Goal: Use online tool/utility: Use online tool/utility

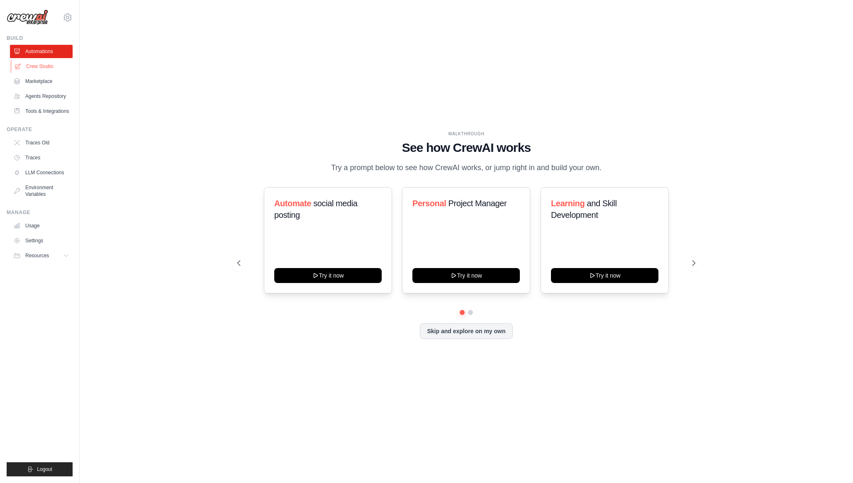
click at [45, 67] on link "Crew Studio" at bounding box center [42, 66] width 63 height 13
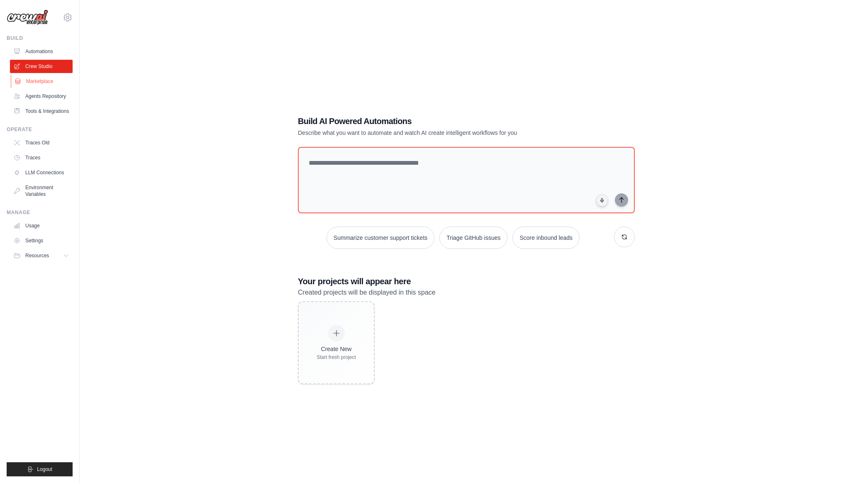
click at [45, 79] on link "Marketplace" at bounding box center [42, 81] width 63 height 13
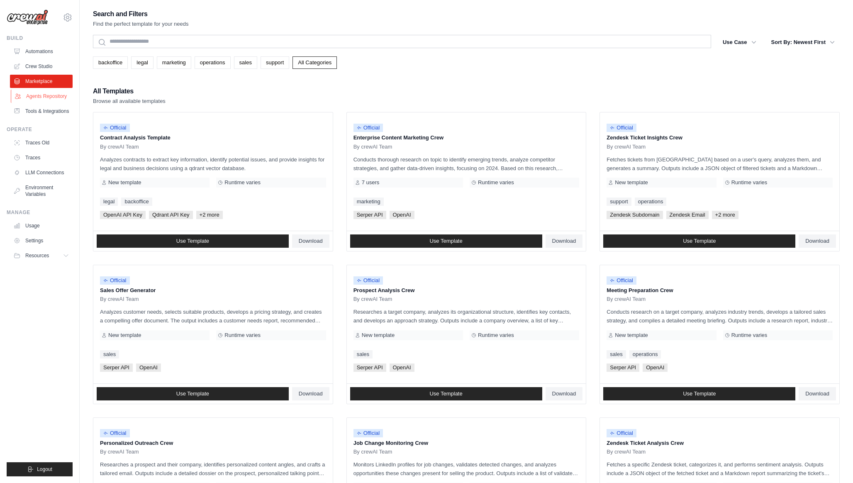
click at [45, 95] on link "Agents Repository" at bounding box center [42, 96] width 63 height 13
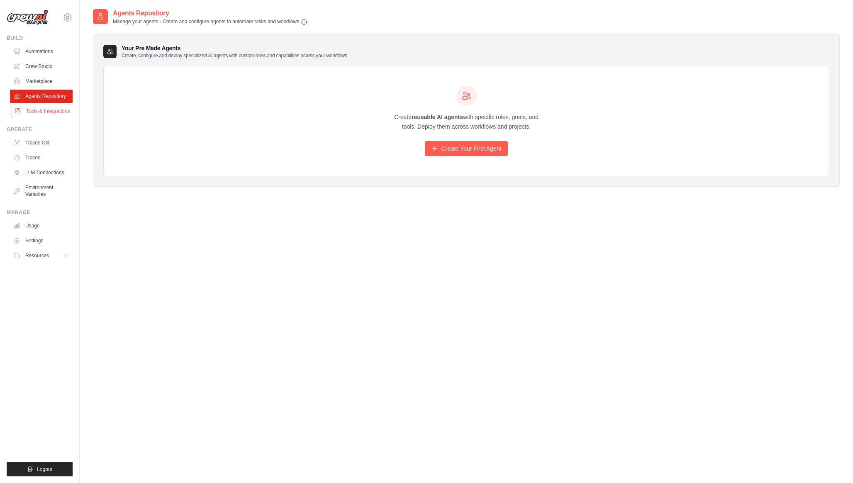
click at [48, 118] on link "Tools & Integrations" at bounding box center [42, 111] width 63 height 13
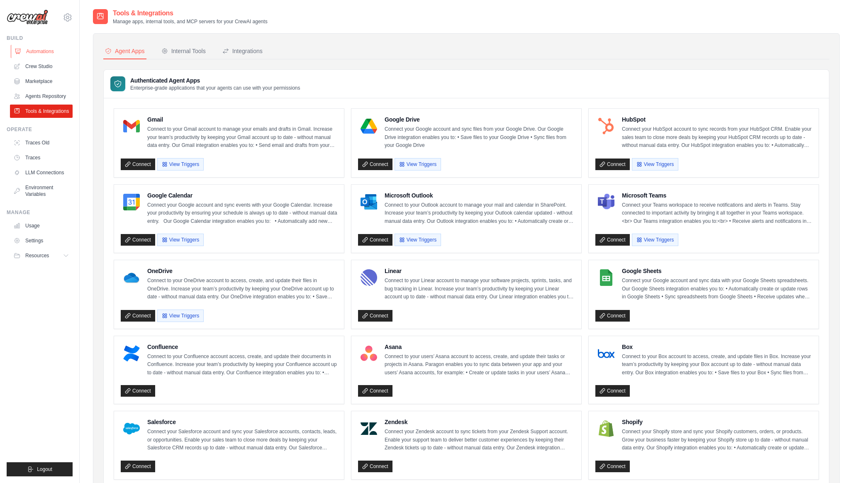
click at [46, 50] on link "Automations" at bounding box center [42, 51] width 63 height 13
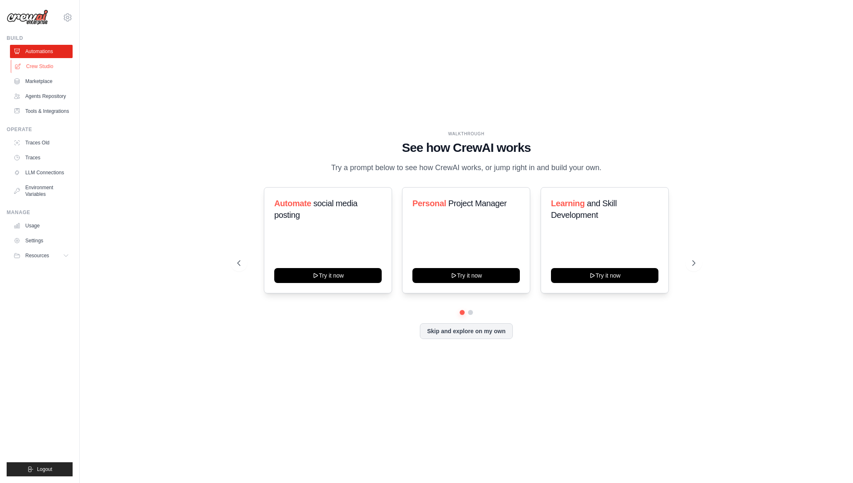
click at [56, 64] on link "Crew Studio" at bounding box center [42, 66] width 63 height 13
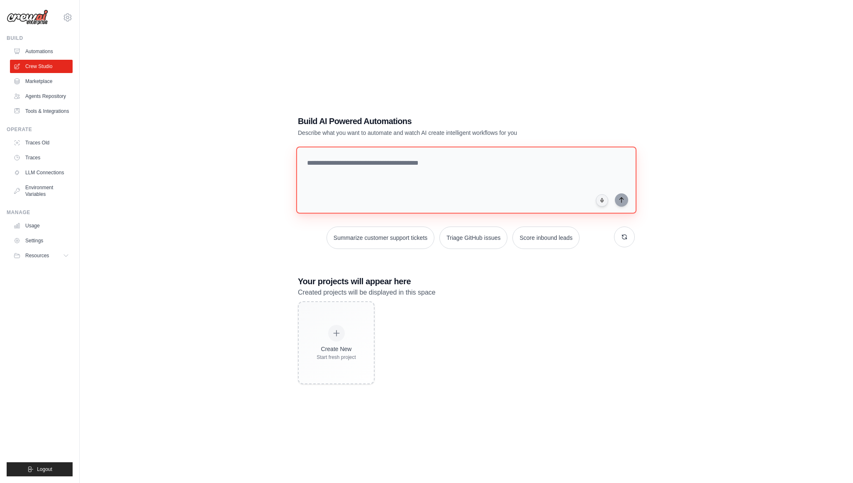
click at [372, 166] on textarea at bounding box center [466, 179] width 340 height 67
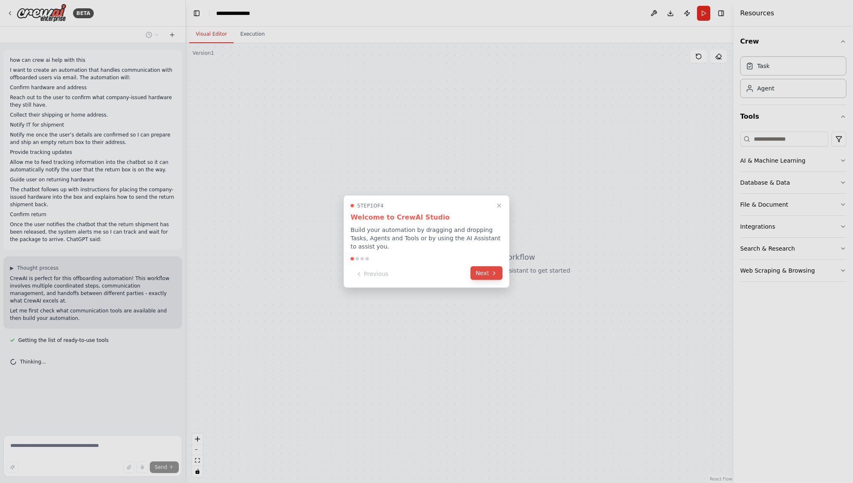
click at [483, 277] on button "Next" at bounding box center [486, 273] width 32 height 14
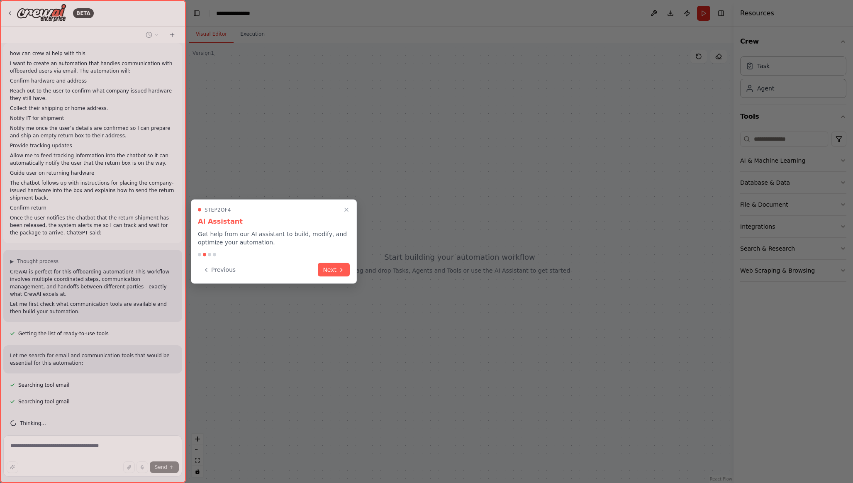
scroll to position [23, 0]
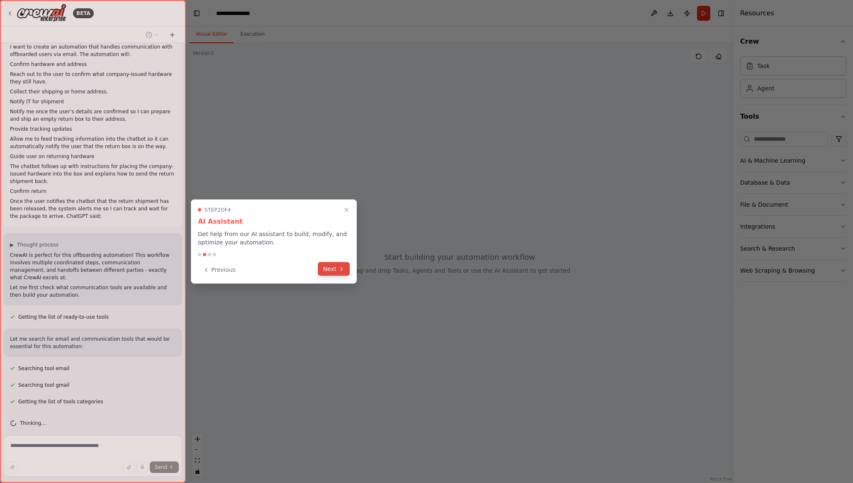
click at [334, 267] on button "Next" at bounding box center [334, 269] width 32 height 14
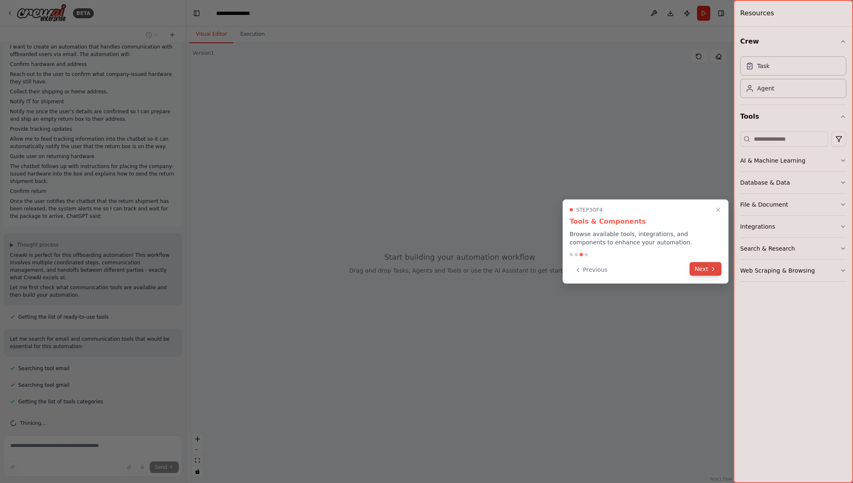
click at [715, 269] on icon at bounding box center [713, 268] width 7 height 7
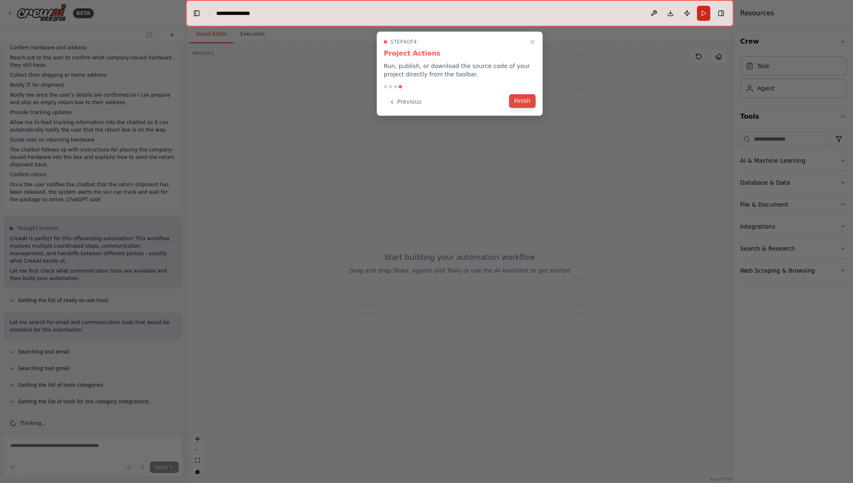
click at [530, 104] on button "Finish" at bounding box center [522, 101] width 27 height 14
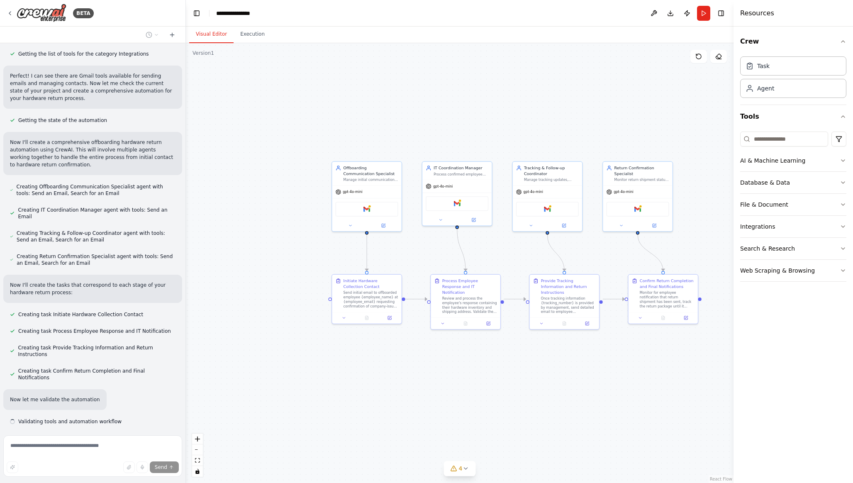
scroll to position [395, 0]
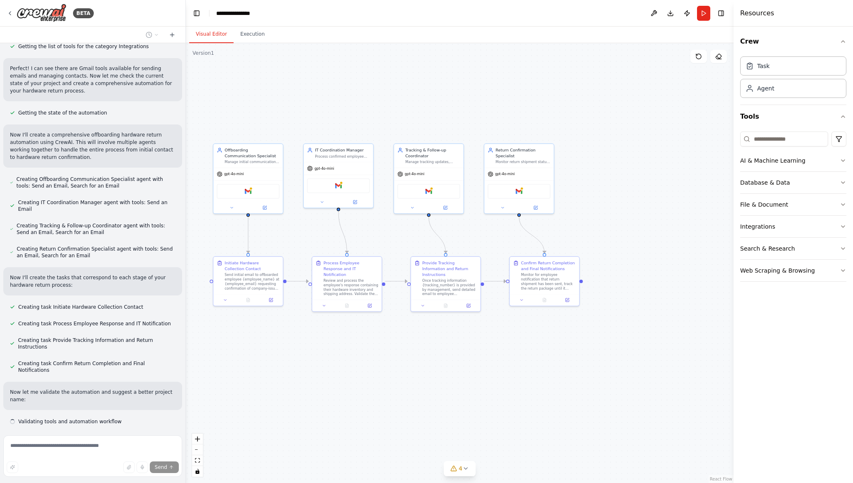
drag, startPoint x: 572, startPoint y: 418, endPoint x: 443, endPoint y: 400, distance: 131.1
click at [443, 400] on div ".deletable-edge-delete-btn { width: 20px; height: 20px; border: 0px solid #ffff…" at bounding box center [460, 263] width 548 height 440
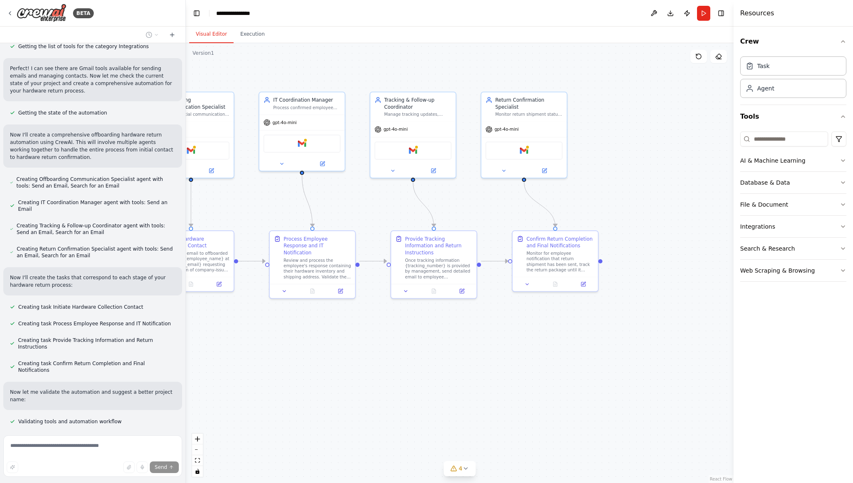
scroll to position [412, 0]
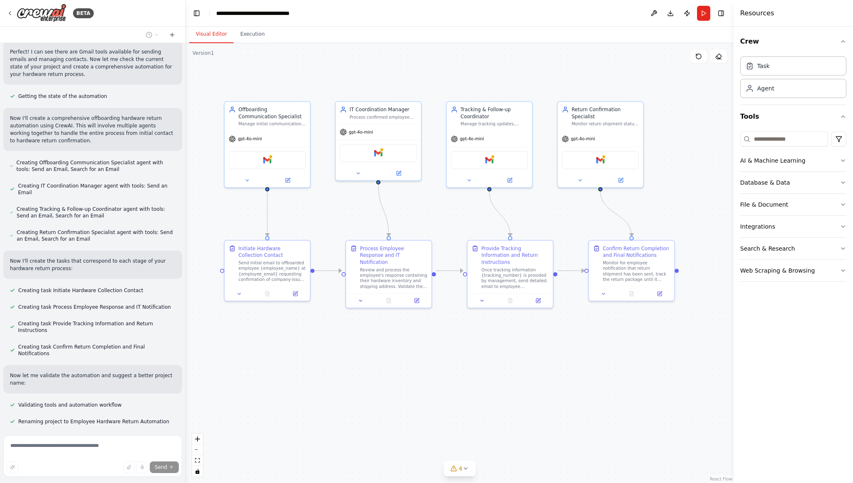
drag, startPoint x: 437, startPoint y: 369, endPoint x: 514, endPoint y: 378, distance: 76.9
click at [514, 378] on div ".deletable-edge-delete-btn { width: 20px; height: 20px; border: 0px solid #ffff…" at bounding box center [460, 263] width 548 height 440
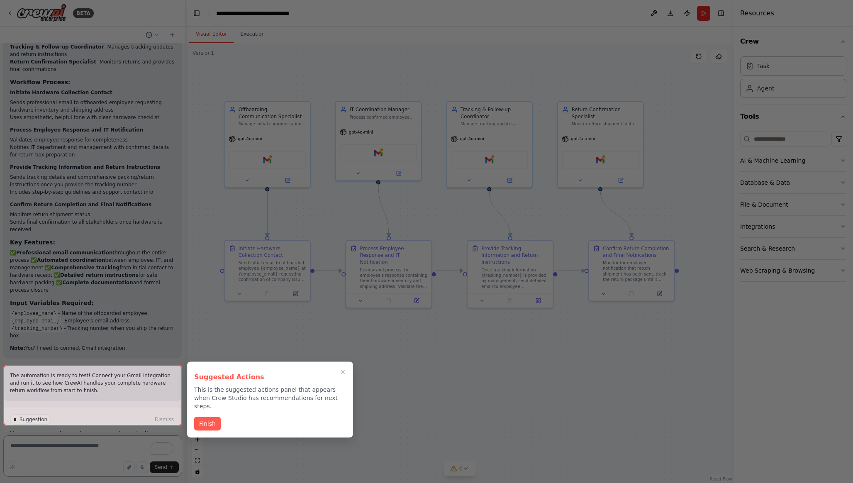
scroll to position [894, 0]
click at [215, 416] on button "Finish" at bounding box center [207, 423] width 27 height 14
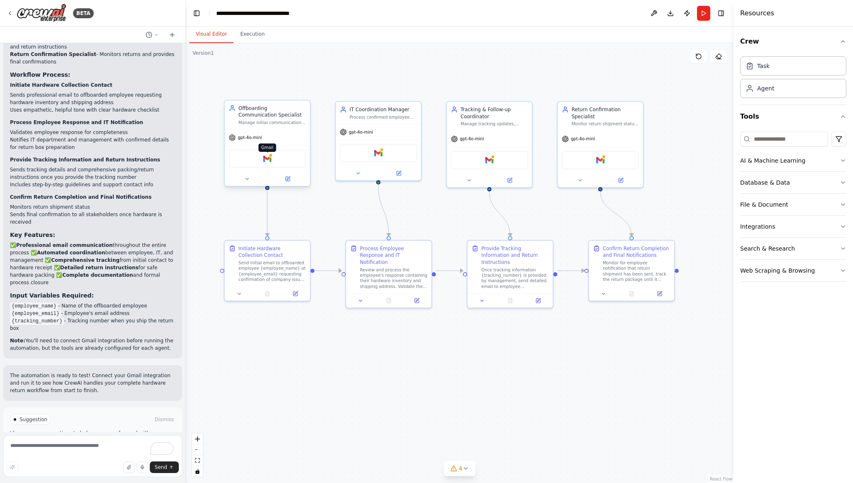
click at [269, 157] on img at bounding box center [267, 159] width 8 height 8
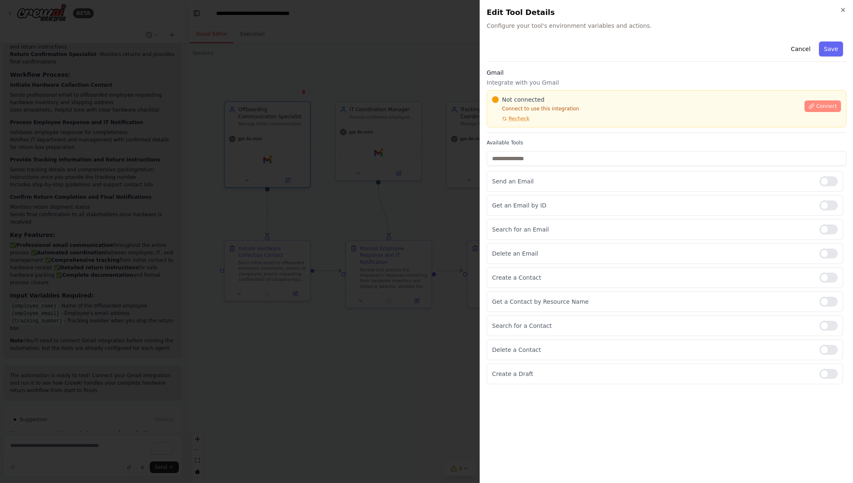
click at [826, 104] on span "Connect" at bounding box center [826, 106] width 21 height 7
click at [801, 51] on button "Cancel" at bounding box center [800, 48] width 29 height 15
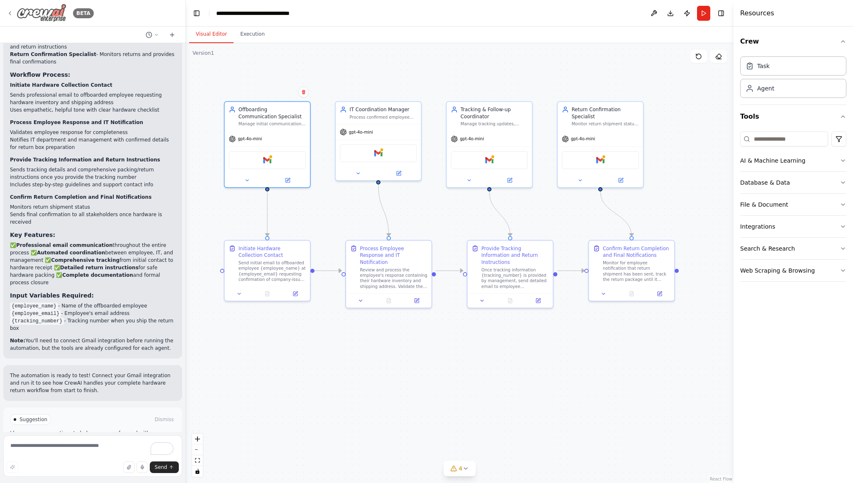
click at [10, 12] on icon at bounding box center [10, 13] width 2 height 3
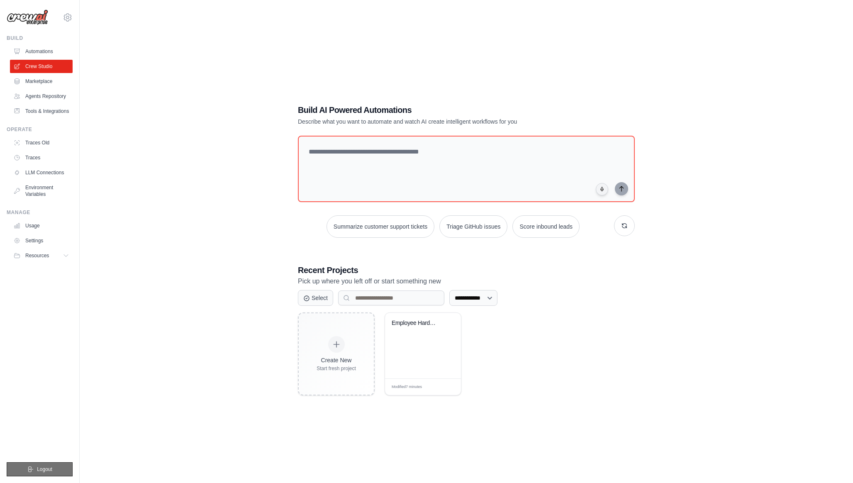
click at [45, 469] on span "Logout" at bounding box center [44, 469] width 15 height 7
